Goal: Task Accomplishment & Management: Manage account settings

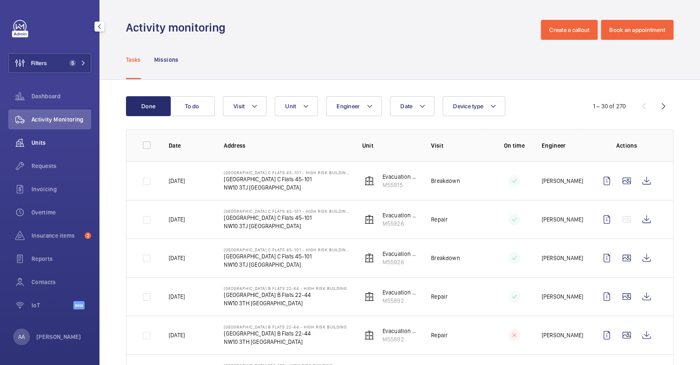
click at [72, 149] on div "Units" at bounding box center [49, 143] width 83 height 20
click at [54, 145] on span "Units" at bounding box center [62, 142] width 60 height 8
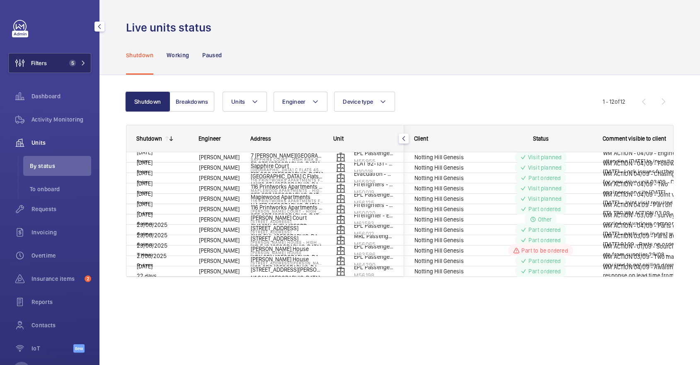
click at [76, 59] on button "Filters 5" at bounding box center [49, 63] width 83 height 20
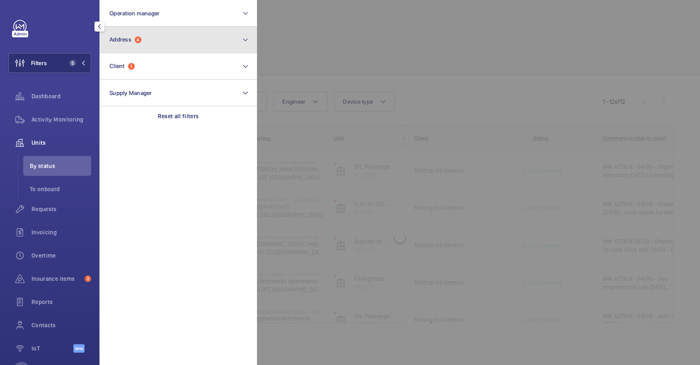
click at [155, 42] on button "Address 4" at bounding box center [178, 40] width 158 height 27
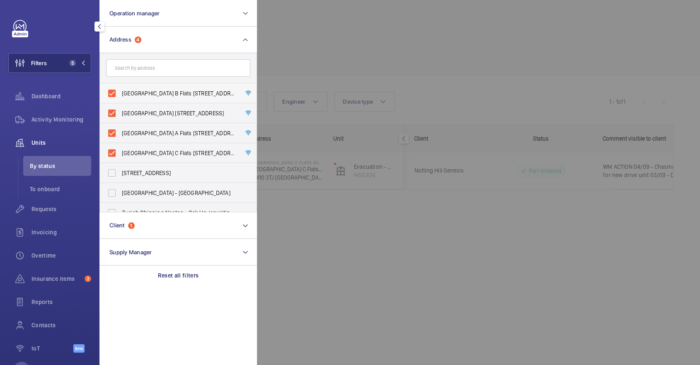
click at [164, 97] on span "Donnington Court Block B Flats 22-44 - High Risk Building - Donnington Court Bl…" at bounding box center [179, 93] width 114 height 8
click at [120, 97] on input "Donnington Court Block B Flats 22-44 - High Risk Building - Donnington Court Bl…" at bounding box center [112, 93] width 17 height 17
checkbox input "false"
click at [168, 114] on span "Donnington Court Block D Flats 103-120 - High Risk Building - Donnington Court …" at bounding box center [179, 113] width 114 height 8
click at [120, 114] on input "Donnington Court Block D Flats 103-120 - High Risk Building - Donnington Court …" at bounding box center [112, 113] width 17 height 17
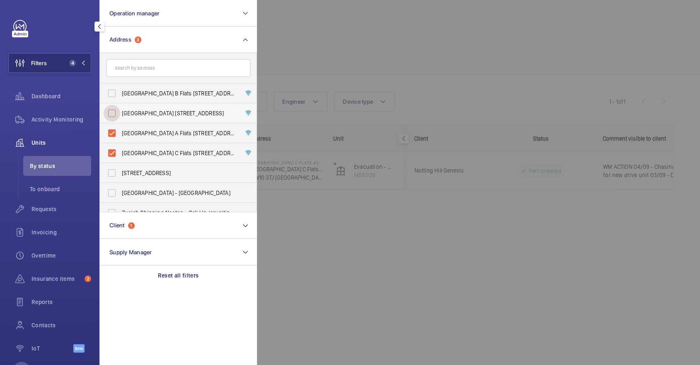
checkbox input "false"
click at [176, 133] on span "Donnington Court Block A Flats 1-21 - High Risk Building - Donnington Court Blo…" at bounding box center [179, 133] width 114 height 8
click at [120, 133] on input "Donnington Court Block A Flats 1-21 - High Risk Building - Donnington Court Blo…" at bounding box center [112, 133] width 17 height 17
checkbox input "false"
click at [186, 146] on label "Donnington Court Block C Flats 45-101 - High Risk Building - Donnington Court B…" at bounding box center [172, 153] width 144 height 20
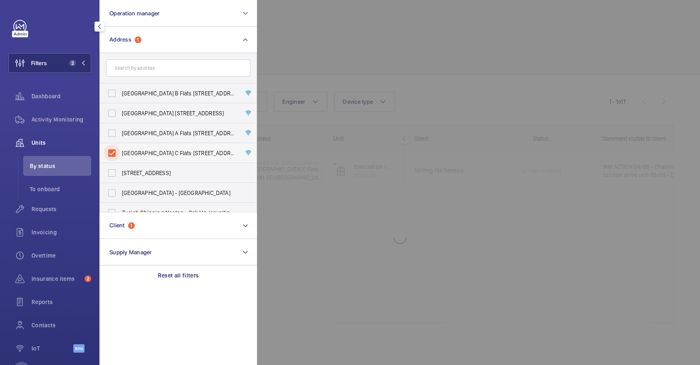
click at [120, 146] on input "Donnington Court Block C Flats 45-101 - High Risk Building - Donnington Court B…" at bounding box center [112, 153] width 17 height 17
checkbox input "false"
click at [391, 37] on div at bounding box center [607, 182] width 700 height 365
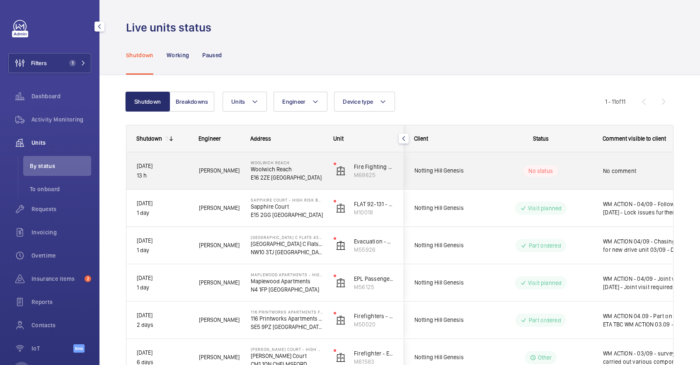
click at [557, 161] on div "No status" at bounding box center [535, 171] width 113 height 28
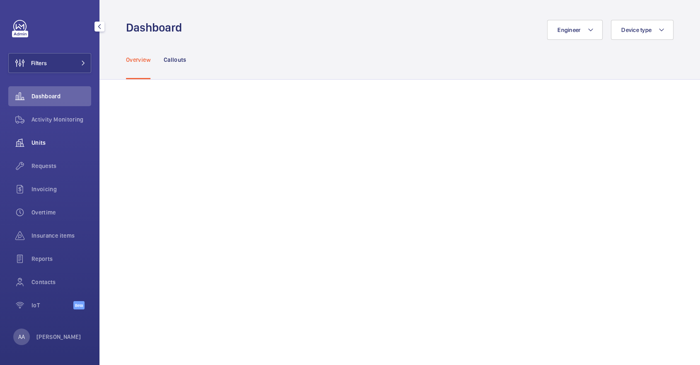
click at [58, 139] on span "Units" at bounding box center [62, 142] width 60 height 8
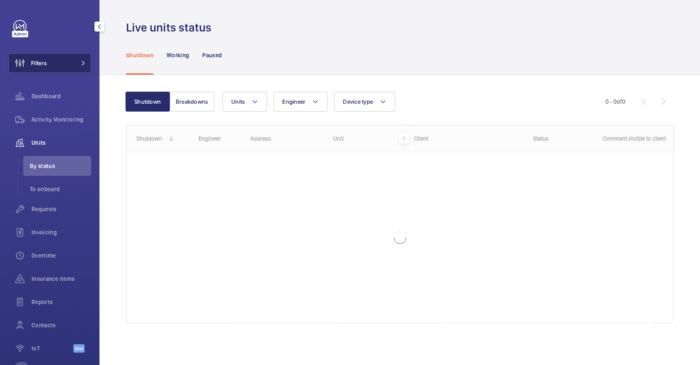
click at [61, 67] on button "Filters" at bounding box center [49, 63] width 83 height 20
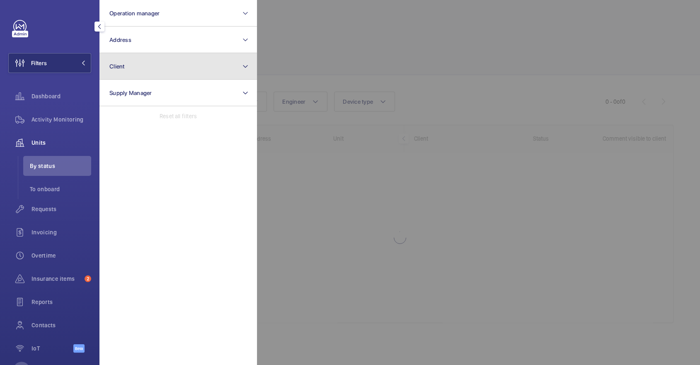
click at [140, 71] on button "Client" at bounding box center [178, 66] width 158 height 27
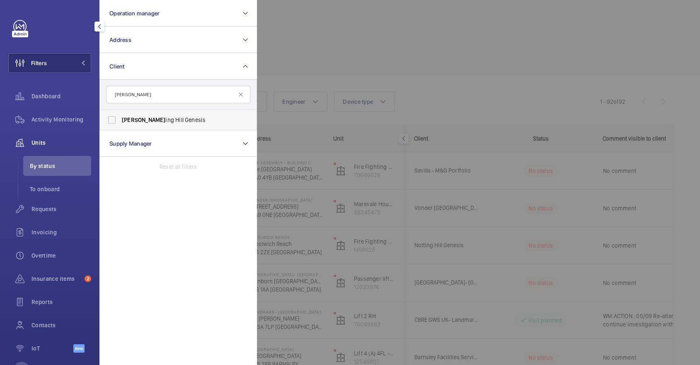
type input "[PERSON_NAME]"
click at [165, 119] on span "[PERSON_NAME] ing [PERSON_NAME] Genesis" at bounding box center [179, 120] width 114 height 8
click at [120, 119] on input "[PERSON_NAME] ing [PERSON_NAME] Genesis" at bounding box center [112, 120] width 17 height 17
checkbox input "true"
click at [416, 82] on div at bounding box center [607, 182] width 700 height 365
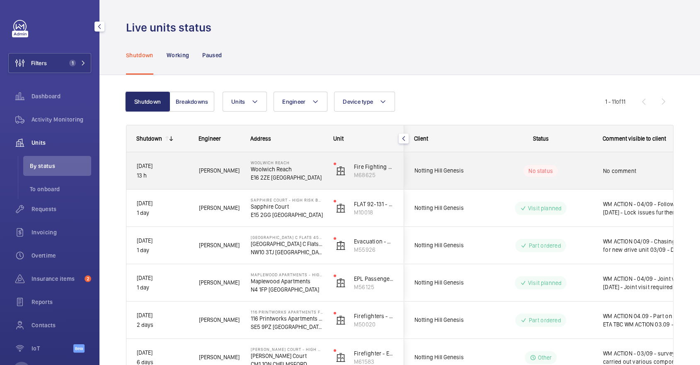
click at [590, 170] on wm-front-pills-cell "No status" at bounding box center [540, 171] width 103 height 12
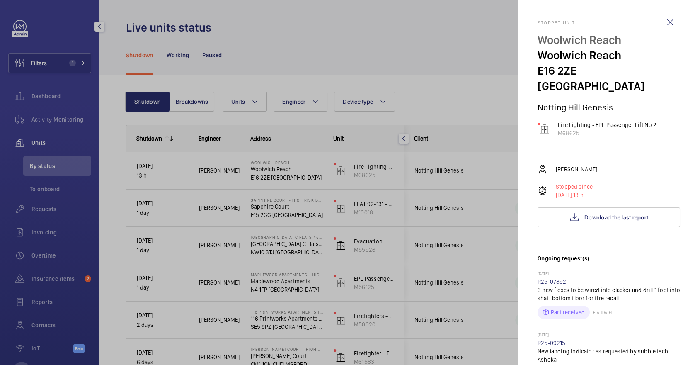
scroll to position [337, 0]
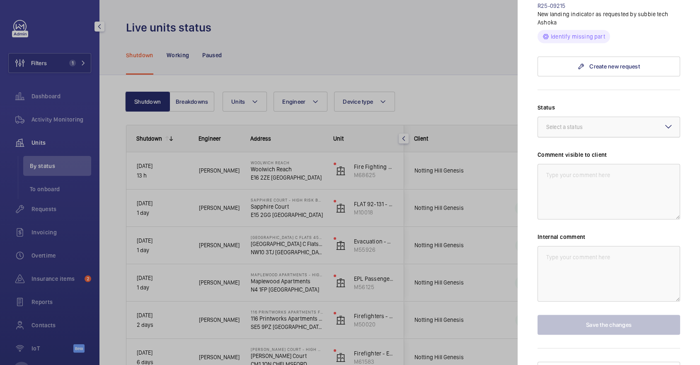
click at [590, 123] on div "Select a status" at bounding box center [574, 127] width 57 height 8
click at [590, 194] on div "Visit planned" at bounding box center [609, 204] width 142 height 20
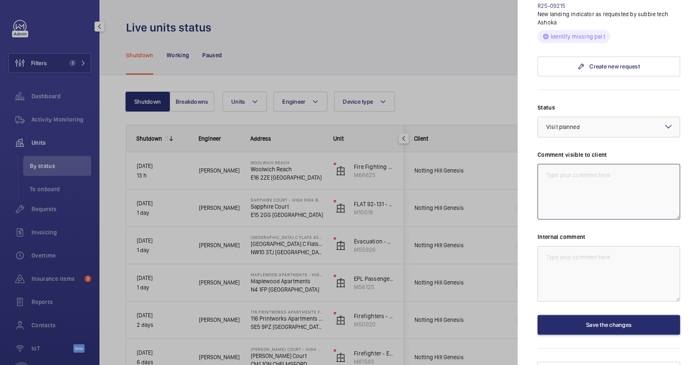
click at [608, 179] on textarea at bounding box center [609, 192] width 143 height 56
type textarea "w"
click at [595, 164] on textarea "WM ACTION 04/09- Door off track 2 man follow up in hours" at bounding box center [609, 192] width 143 height 56
drag, startPoint x: 647, startPoint y: 193, endPoint x: 530, endPoint y: 142, distance: 127.3
click at [530, 142] on mat-sidenav "Stopped unit [GEOGRAPHIC_DATA] Reach [GEOGRAPHIC_DATA] Reach E16 2ZE [GEOGRAPHI…" at bounding box center [609, 182] width 182 height 365
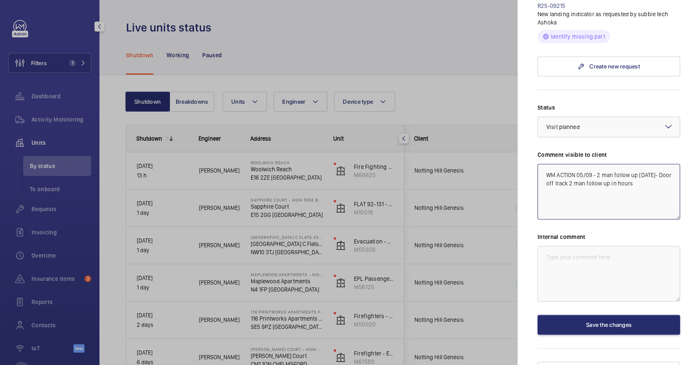
type textarea "WM ACTION 05/09 - 2 man follow up [DATE]- Door off track 2 man follow up in hou…"
click at [590, 261] on textarea at bounding box center [609, 274] width 143 height 56
paste textarea "WM ACTION 05/09 - 2 man follow up [DATE]- Door off track 2 man follow up in hou…"
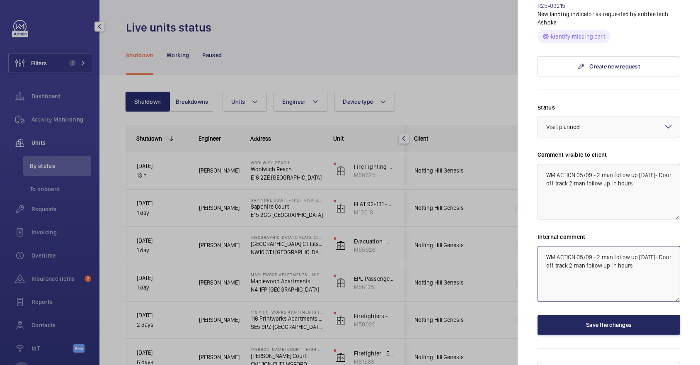
type textarea "WM ACTION 05/09 - 2 man follow up [DATE]- Door off track 2 man follow up in hou…"
click at [621, 315] on button "Save the changes" at bounding box center [609, 325] width 143 height 20
